Goal: Navigation & Orientation: Find specific page/section

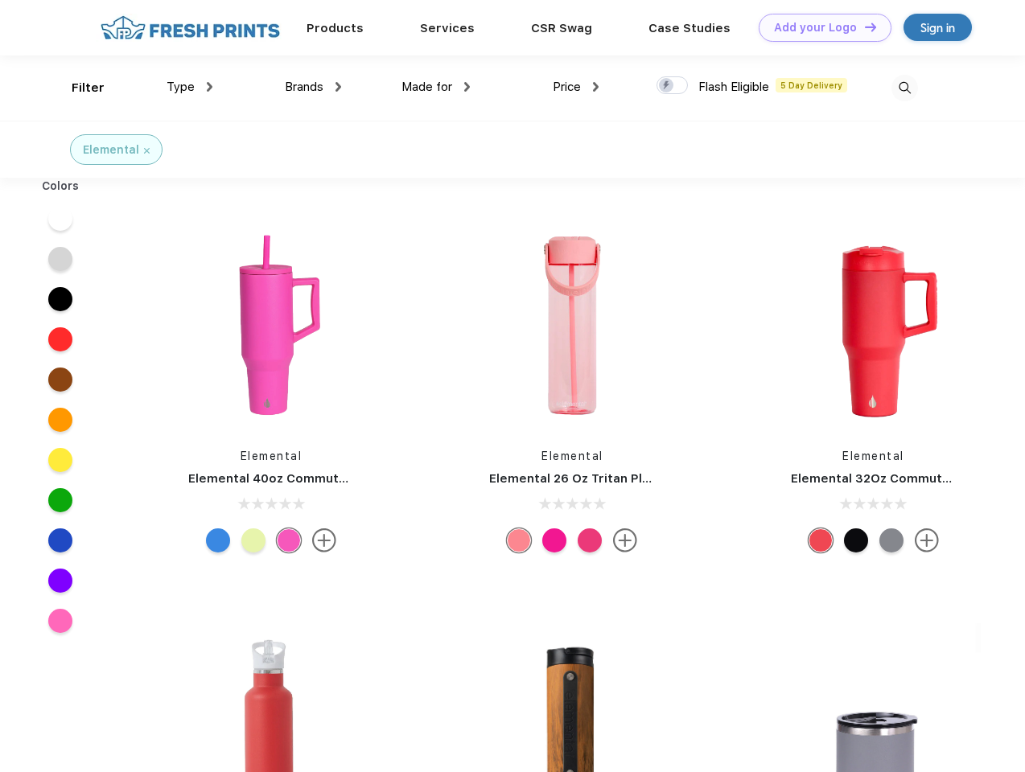
click at [819, 27] on link "Add your Logo Design Tool" at bounding box center [825, 28] width 133 height 28
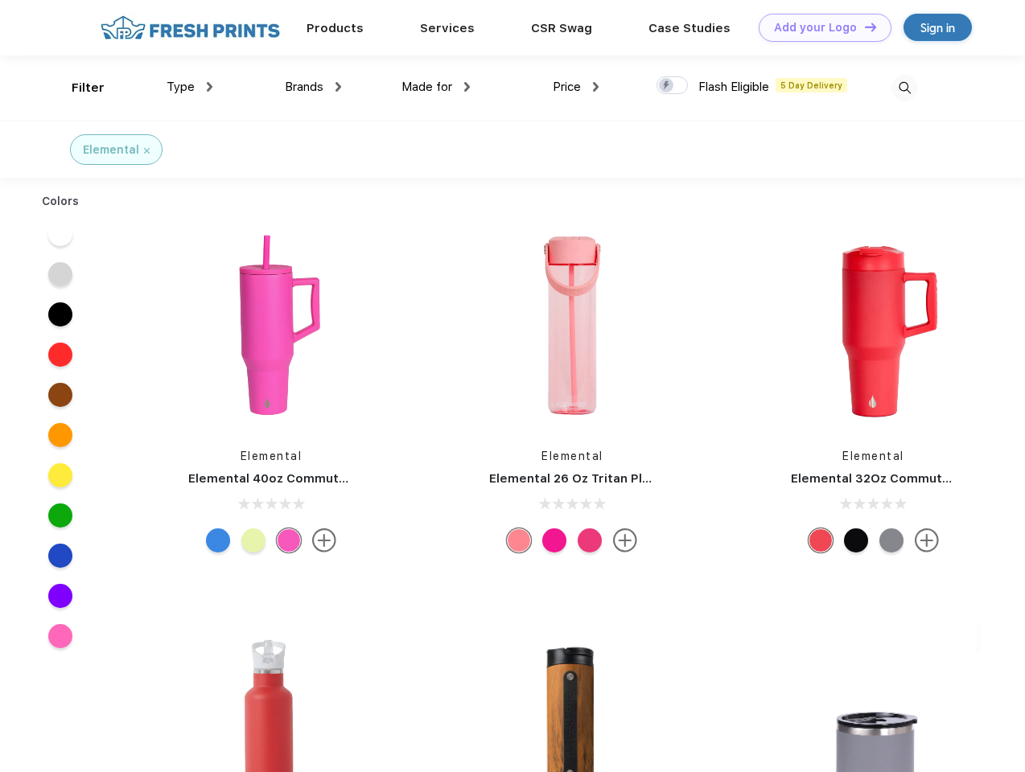
click at [0, 0] on div "Design Tool" at bounding box center [0, 0] width 0 height 0
click at [863, 27] on link "Add your Logo Design Tool" at bounding box center [825, 28] width 133 height 28
click at [77, 88] on div "Filter" at bounding box center [88, 88] width 33 height 19
click at [190, 87] on span "Type" at bounding box center [181, 87] width 28 height 14
click at [313, 87] on span "Brands" at bounding box center [304, 87] width 39 height 14
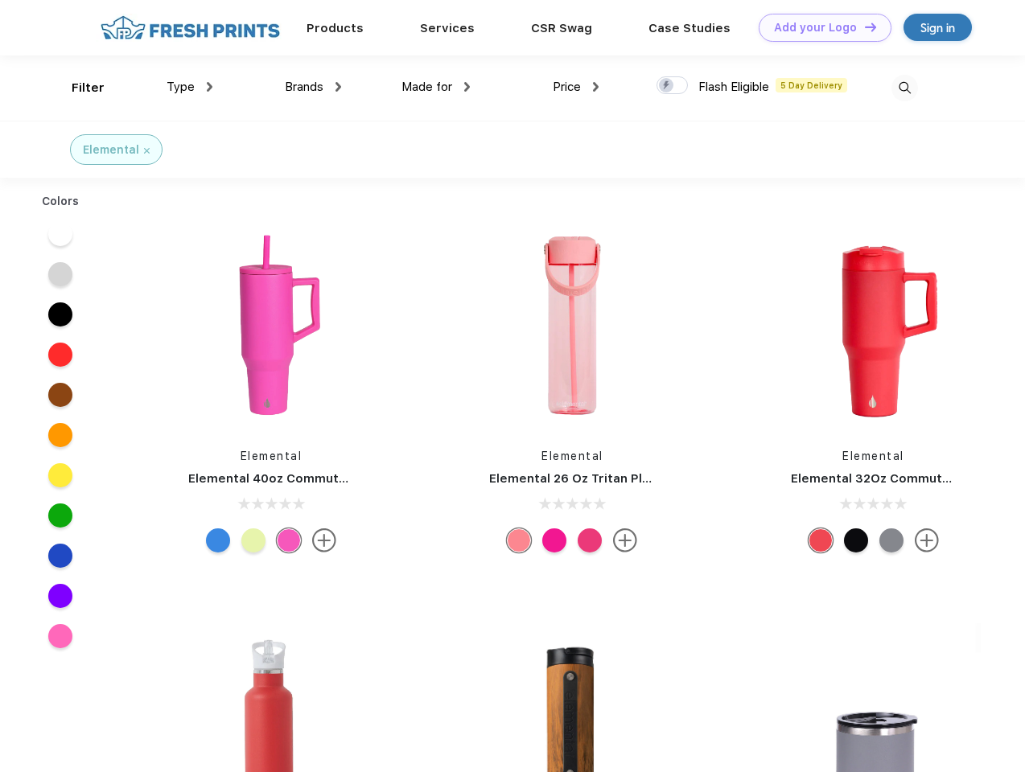
click at [436, 87] on span "Made for" at bounding box center [426, 87] width 51 height 14
click at [576, 87] on span "Price" at bounding box center [567, 87] width 28 height 14
click at [673, 86] on div at bounding box center [671, 85] width 31 height 18
click at [667, 86] on input "checkbox" at bounding box center [661, 81] width 10 height 10
click at [904, 88] on img at bounding box center [904, 88] width 27 height 27
